Goal: Transaction & Acquisition: Purchase product/service

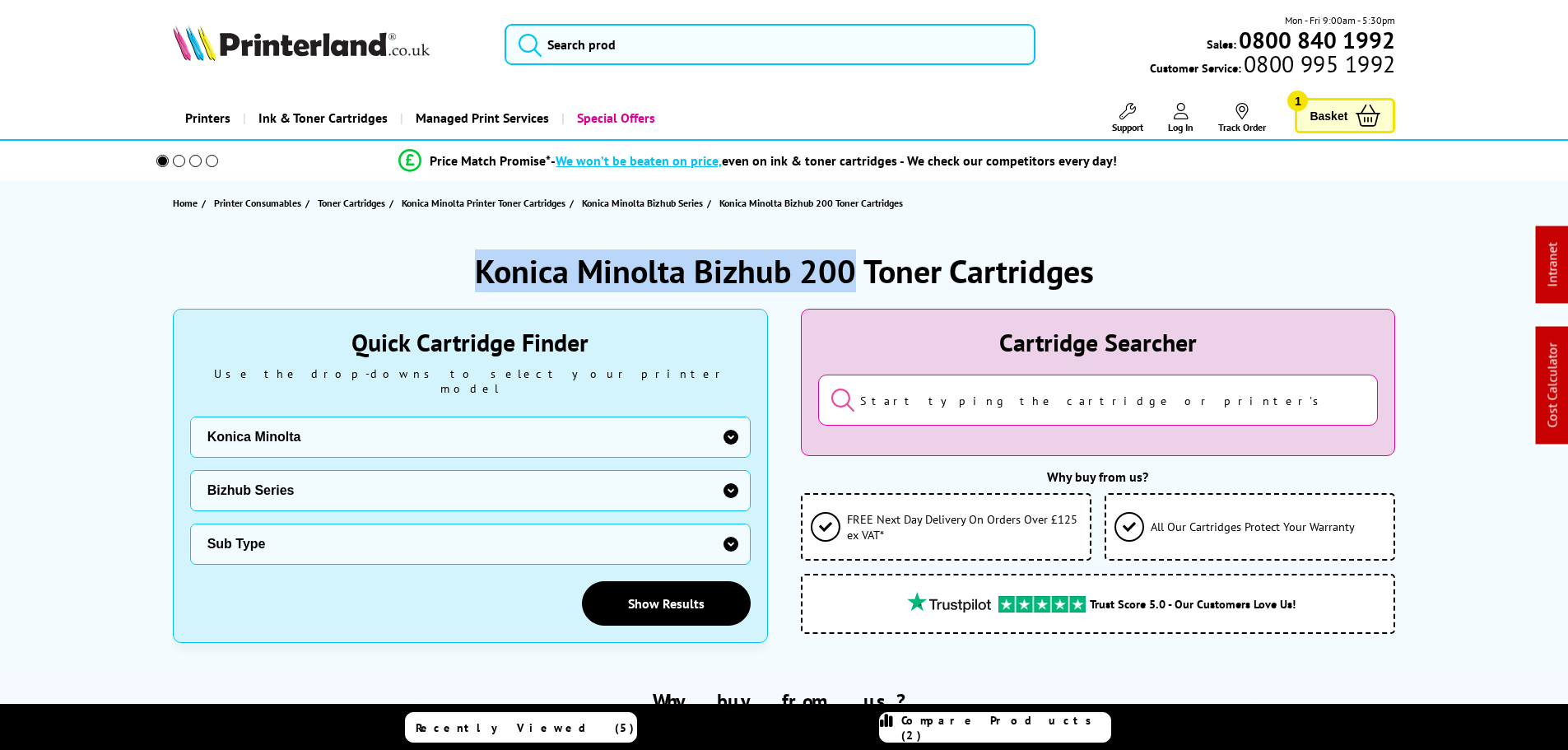
drag, startPoint x: 843, startPoint y: 269, endPoint x: 238, endPoint y: 65, distance: 638.5
click at [468, 246] on div "Konica Minolta Bizhub 200 Toner Cartridges Quick Cartridge Finder Use the drop-…" at bounding box center [784, 446] width 1317 height 443
copy h1 "Konica Minolta Bizhub 200"
